Goal: Check status: Check status

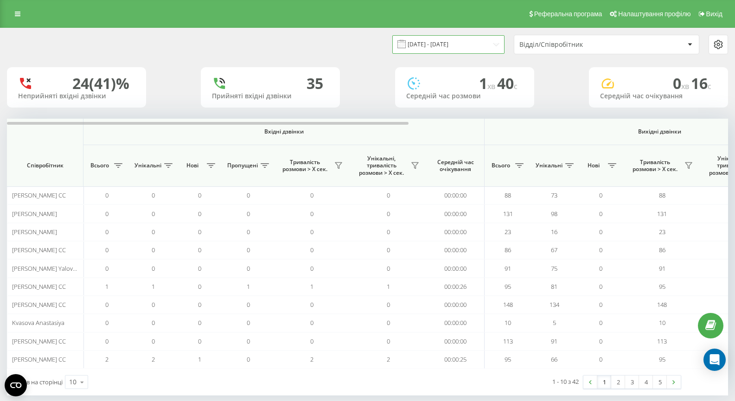
click at [425, 41] on input "[DATE] - [DATE]" at bounding box center [448, 44] width 112 height 18
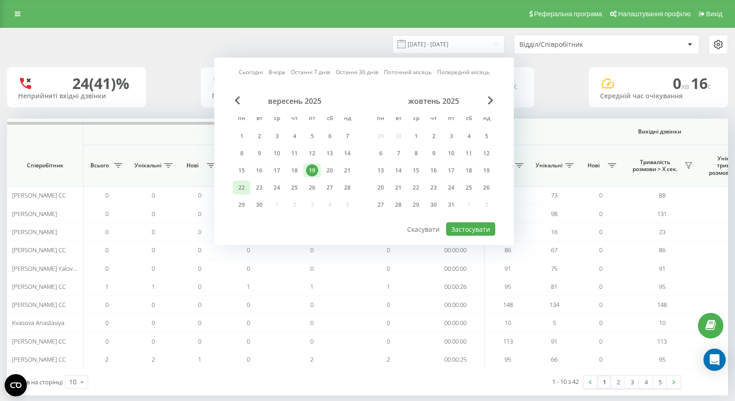
click at [241, 188] on div "22" at bounding box center [241, 188] width 12 height 12
click at [482, 227] on button "Застосувати" at bounding box center [470, 228] width 49 height 13
type input "22.09.2025 - 22.09.2025"
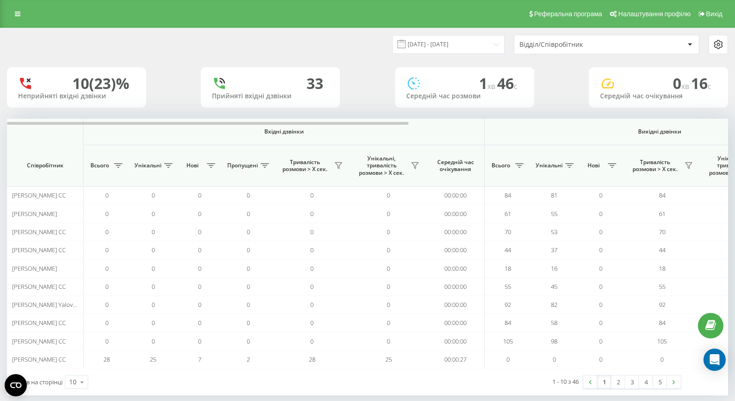
click at [582, 45] on div "Відділ/Співробітник" at bounding box center [574, 45] width 111 height 8
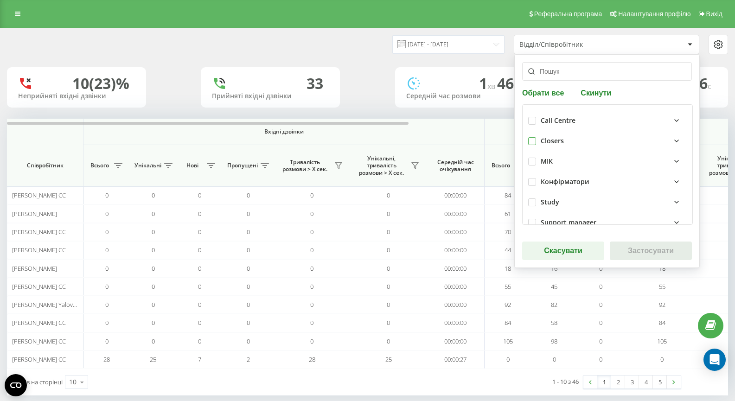
click at [530, 137] on label at bounding box center [532, 137] width 8 height 0
checkbox input "true"
click at [635, 249] on button "Застосувати" at bounding box center [651, 250] width 82 height 19
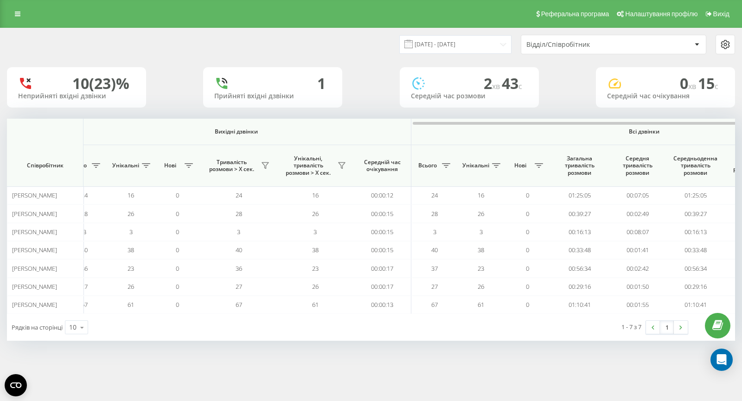
scroll to position [0, 565]
